Goal: Information Seeking & Learning: Compare options

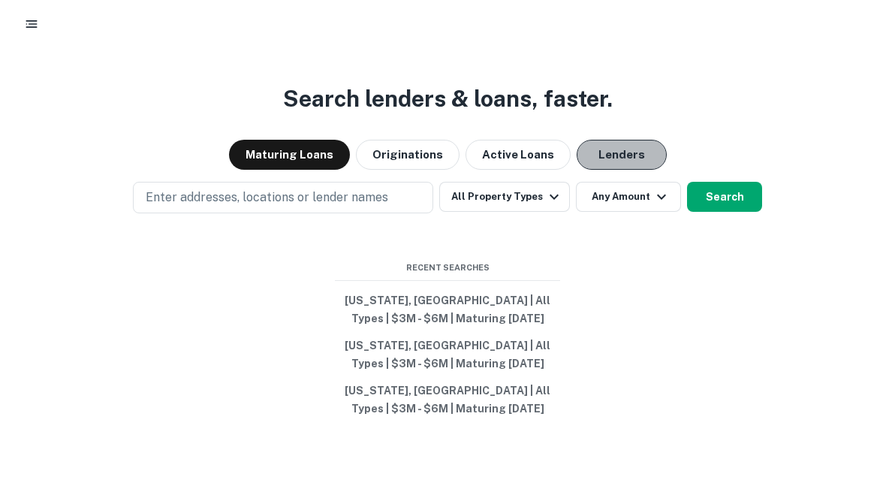
click at [592, 154] on button "Lenders" at bounding box center [621, 155] width 90 height 30
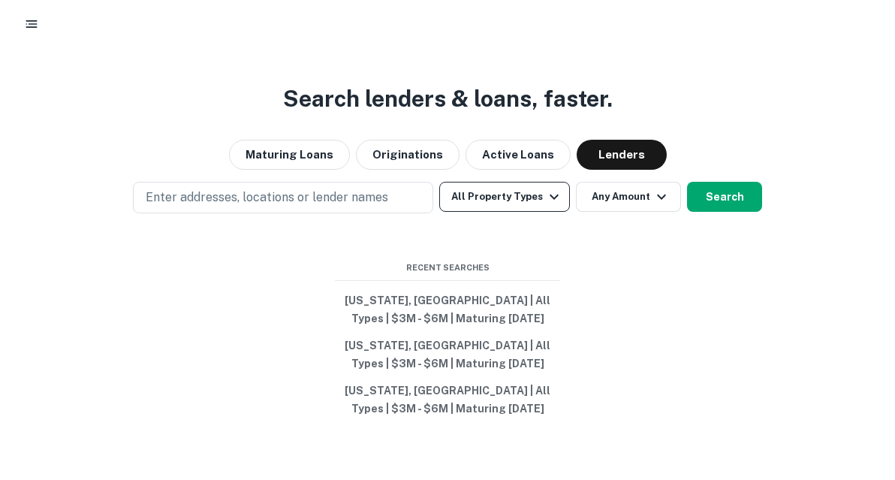
click at [549, 190] on icon "button" at bounding box center [554, 197] width 18 height 18
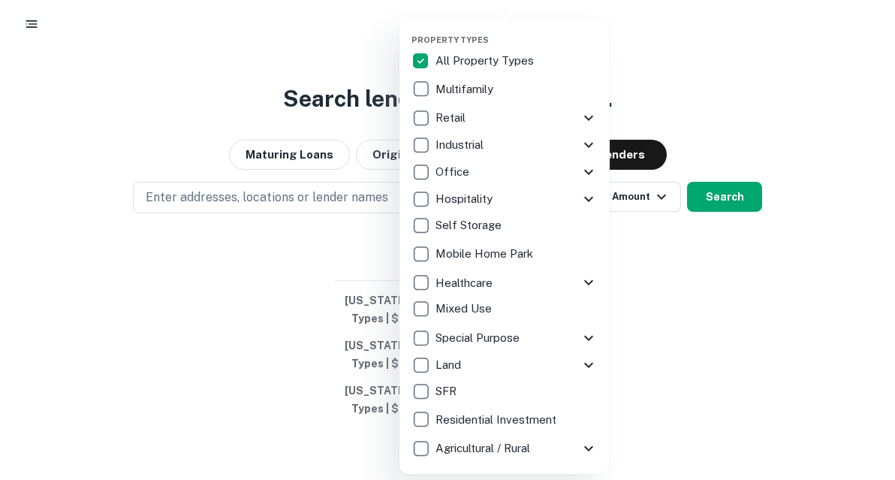
click at [678, 356] on div at bounding box center [447, 240] width 895 height 480
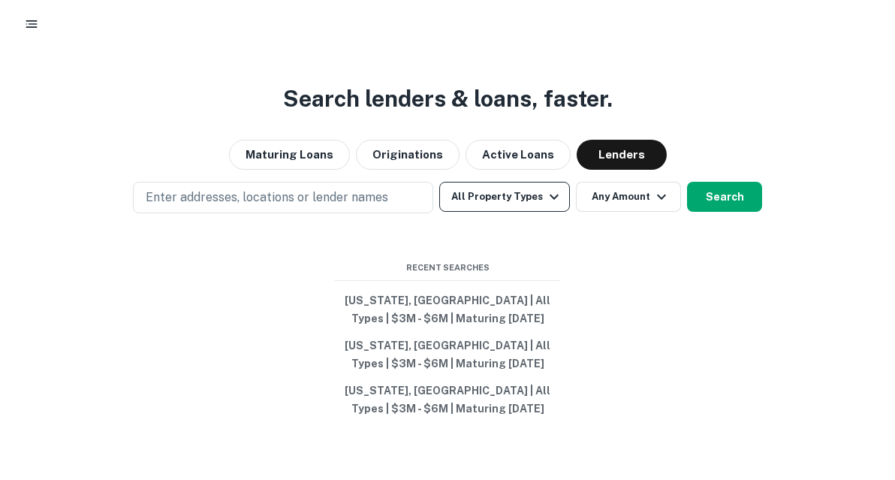
click at [551, 199] on icon "button" at bounding box center [553, 196] width 9 height 5
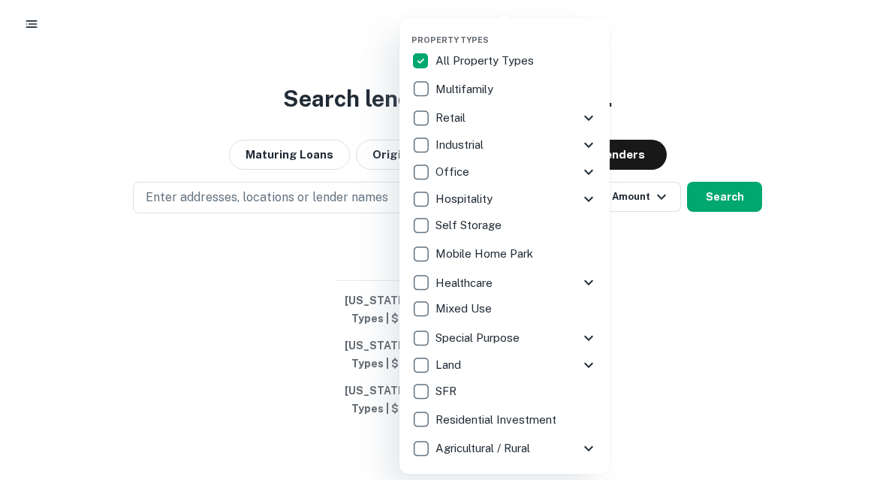
click at [499, 420] on p "Residential Investment" at bounding box center [497, 420] width 124 height 18
click at [675, 234] on div at bounding box center [447, 240] width 895 height 480
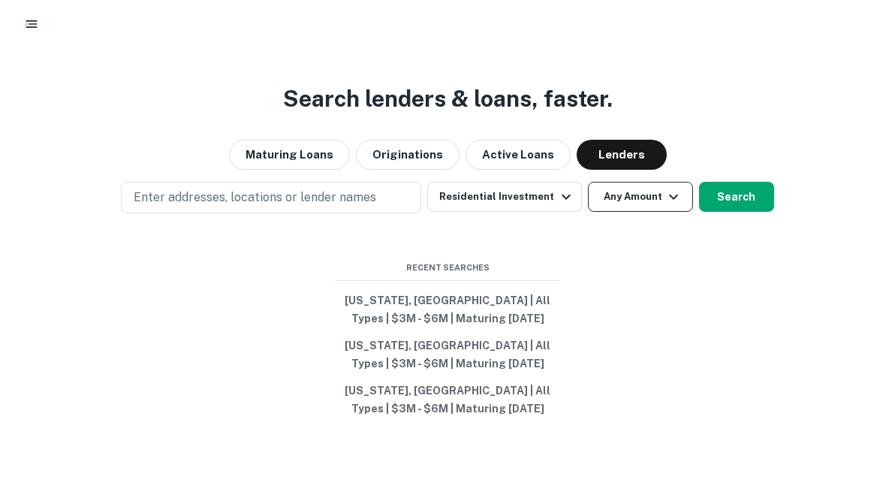
click at [670, 205] on icon "button" at bounding box center [673, 197] width 18 height 18
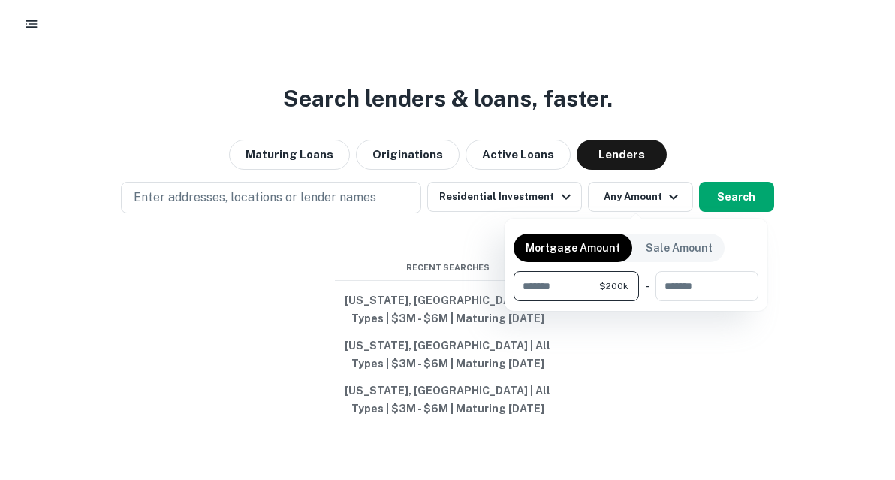
type input "******"
type input "*******"
click at [668, 396] on div at bounding box center [447, 240] width 895 height 480
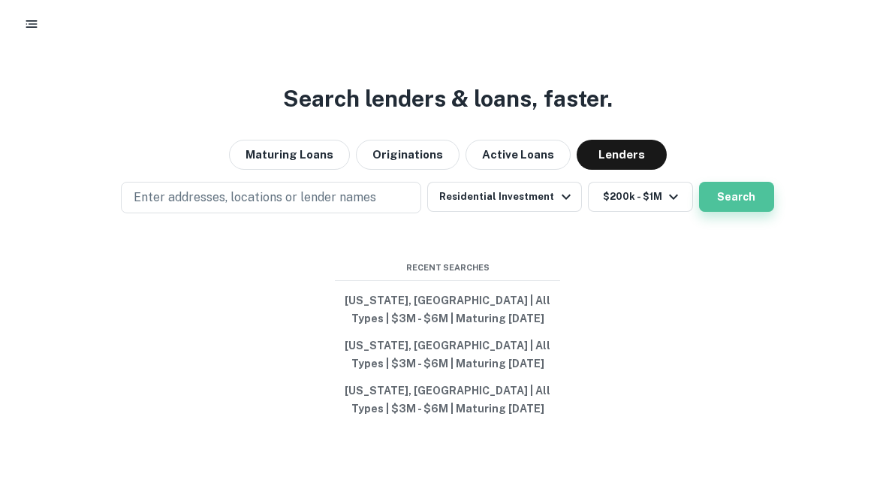
click at [734, 203] on button "Search" at bounding box center [736, 197] width 75 height 30
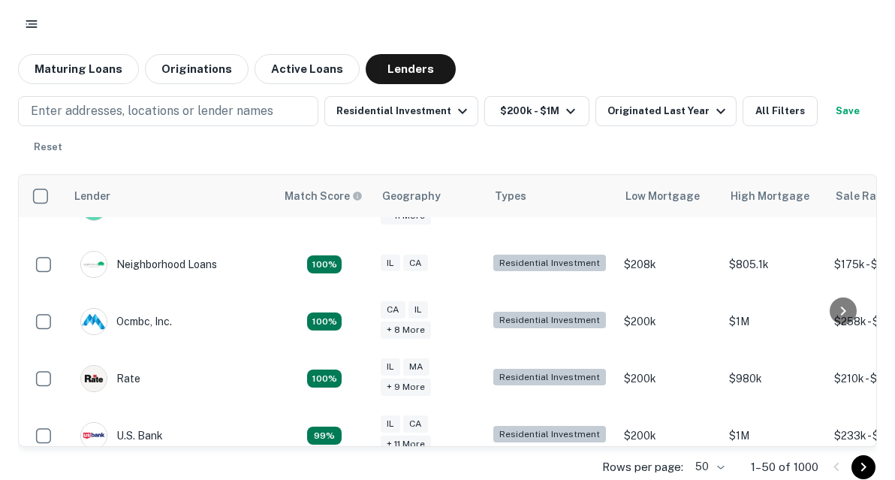
scroll to position [202, 0]
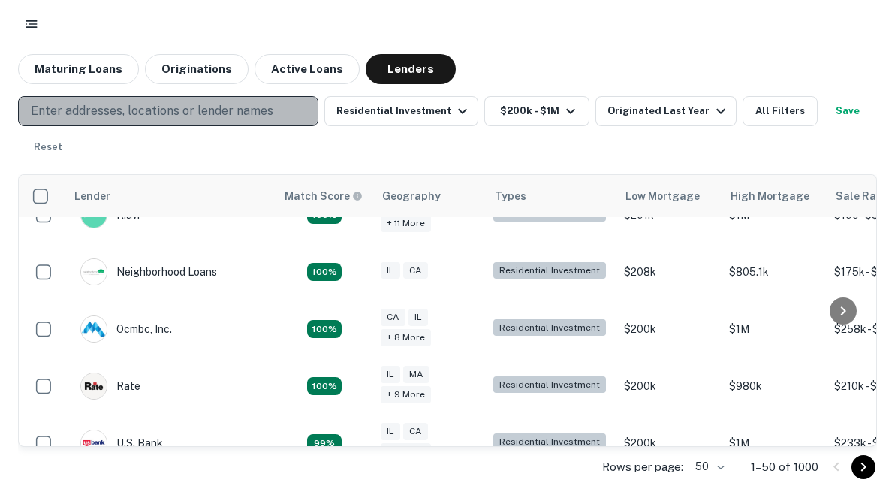
click at [266, 104] on p "Enter addresses, locations or lender names" at bounding box center [152, 111] width 242 height 18
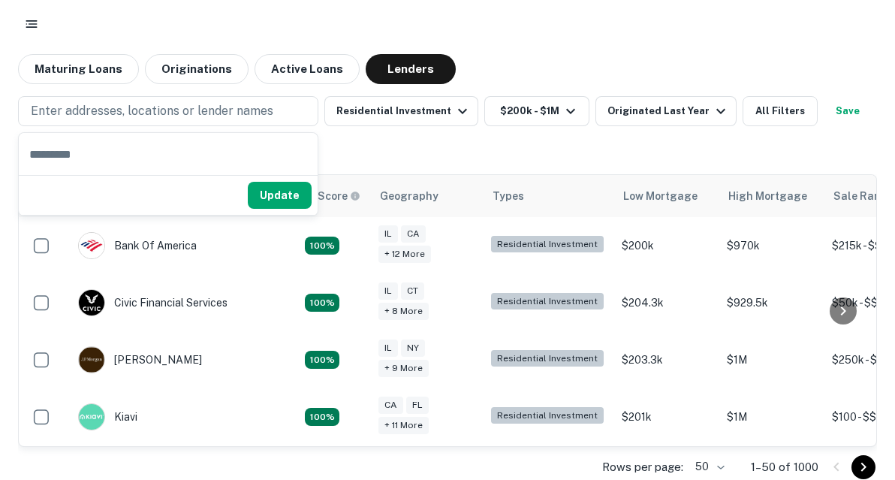
scroll to position [0, 0]
